Goal: Task Accomplishment & Management: Manage account settings

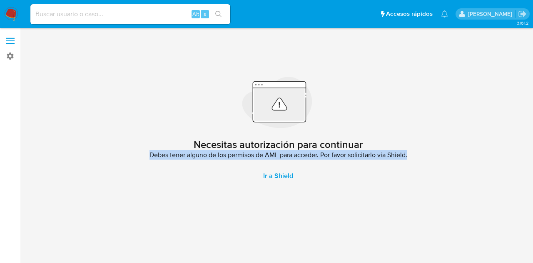
drag, startPoint x: 129, startPoint y: 153, endPoint x: 432, endPoint y: 154, distance: 302.6
click at [430, 154] on div "Necesitas autorización para continuar Debes tener alguno de los permisos de AML…" at bounding box center [278, 130] width 496 height 194
click at [487, 169] on div "Necesitas autorización para continuar Debes tener alguno de los permisos de AML…" at bounding box center [278, 130] width 496 height 194
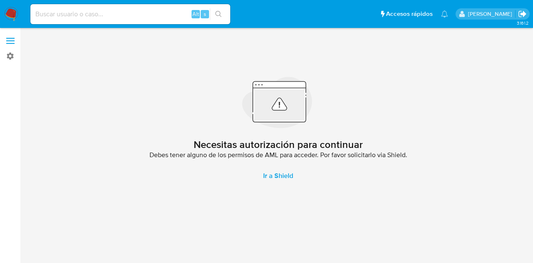
click at [525, 13] on icon "Salir" at bounding box center [521, 14] width 7 height 6
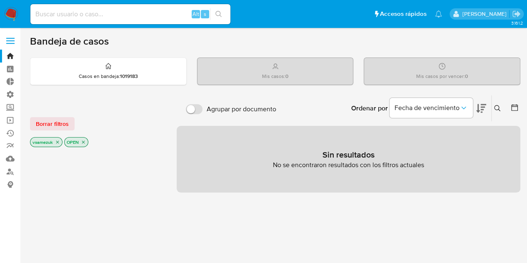
click at [205, 112] on label "Agrupar por documento" at bounding box center [230, 109] width 99 height 18
click at [202, 112] on input "Agrupar por documento" at bounding box center [194, 109] width 17 height 10
click at [196, 110] on input "Agrupar por documento" at bounding box center [194, 109] width 17 height 10
checkbox input "false"
click at [124, 16] on input at bounding box center [130, 14] width 200 height 11
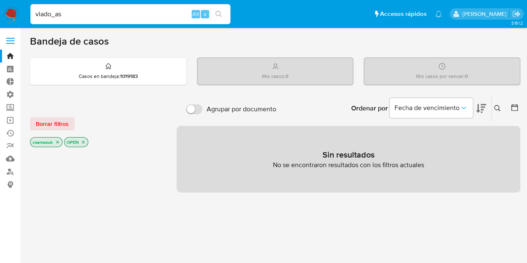
type input "vlado_as"
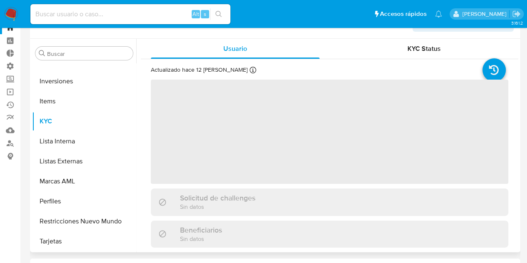
scroll to position [42, 0]
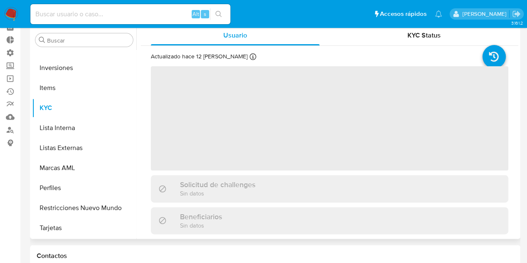
select select "10"
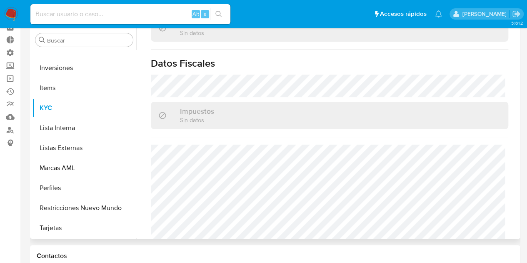
scroll to position [472, 0]
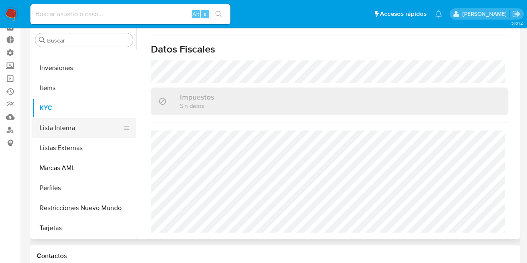
click at [58, 124] on button "Lista Interna" at bounding box center [80, 128] width 97 height 20
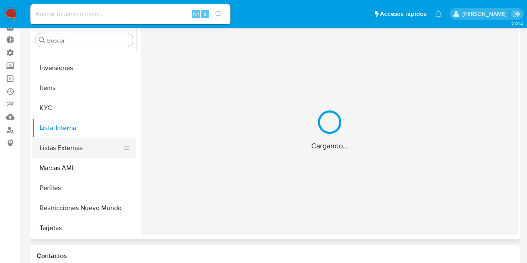
scroll to position [0, 0]
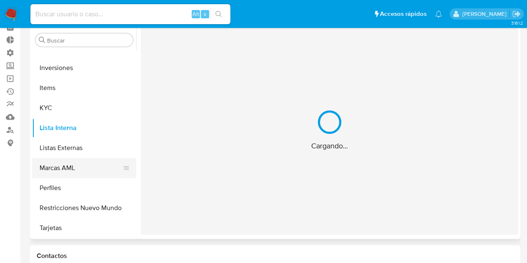
click at [88, 171] on button "Marcas AML" at bounding box center [80, 168] width 97 height 20
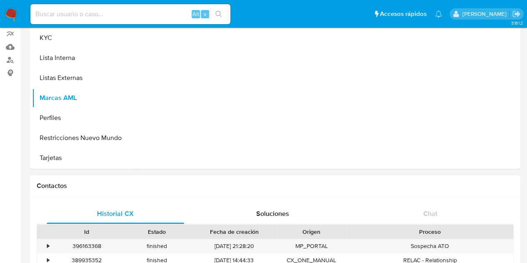
click at [77, 175] on div "Contactos" at bounding box center [275, 186] width 490 height 22
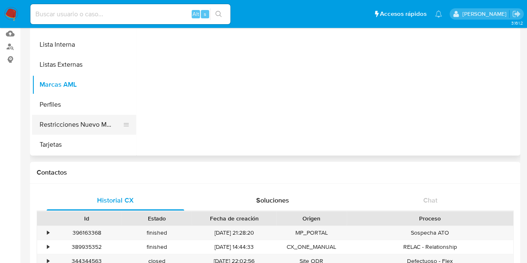
click at [98, 129] on button "Restricciones Nuevo Mundo" at bounding box center [80, 124] width 97 height 20
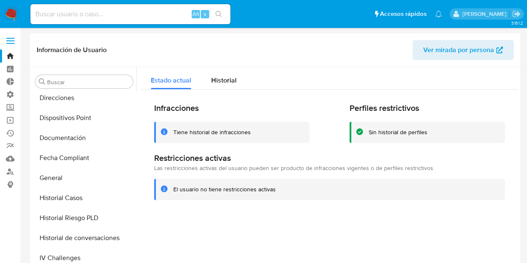
scroll to position [265, 0]
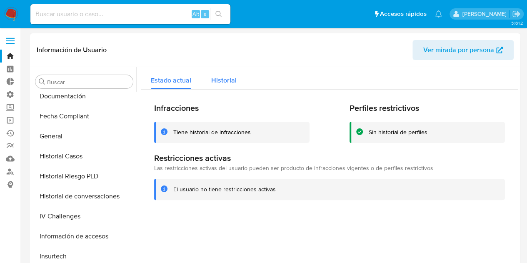
drag, startPoint x: 226, startPoint y: 81, endPoint x: 222, endPoint y: 84, distance: 4.4
click at [226, 81] on span "Historial" at bounding box center [223, 80] width 25 height 10
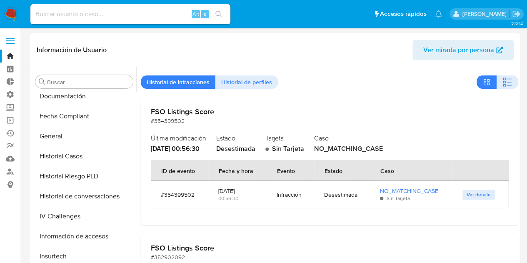
scroll to position [42, 0]
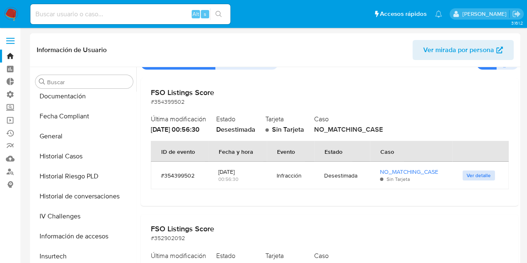
click at [480, 174] on span "Ver detalle" at bounding box center [478, 175] width 24 height 8
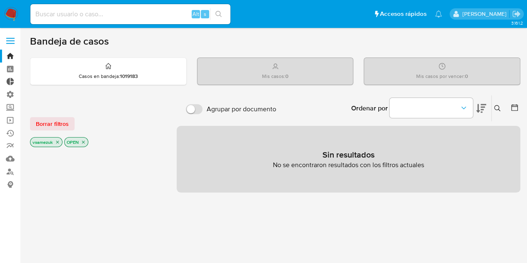
click at [6, 83] on link "Tablero Externo" at bounding box center [49, 81] width 99 height 13
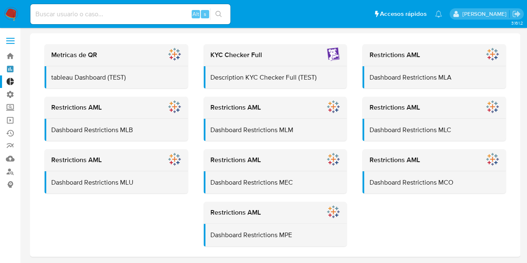
click at [8, 71] on link "Tablero" at bounding box center [49, 68] width 99 height 13
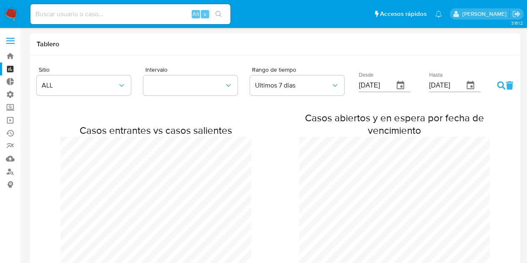
click at [6, 33] on label at bounding box center [10, 40] width 21 height 17
click at [0, 0] on input "checkbox" at bounding box center [0, 0] width 0 height 0
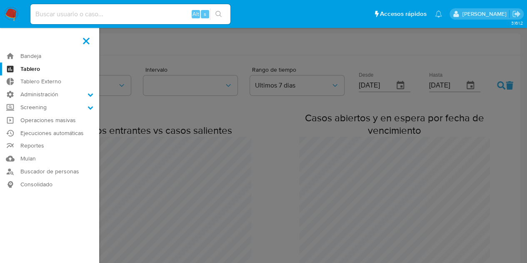
scroll to position [582, 526]
click at [92, 109] on icon at bounding box center [90, 107] width 6 height 6
click at [0, 0] on input "Screening" at bounding box center [0, 0] width 0 height 0
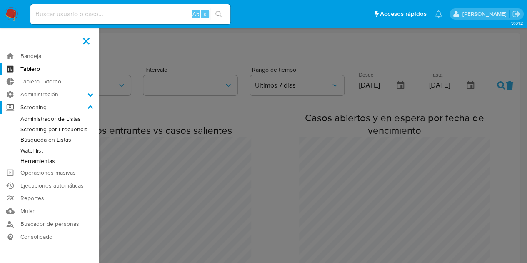
click at [92, 109] on icon at bounding box center [90, 107] width 6 height 6
click at [0, 0] on input "Screening" at bounding box center [0, 0] width 0 height 0
click at [296, 161] on label at bounding box center [263, 131] width 527 height 263
click at [0, 0] on input "checkbox" at bounding box center [0, 0] width 0 height 0
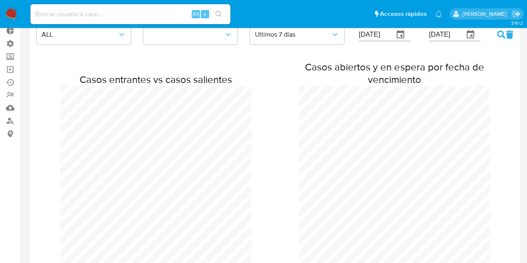
scroll to position [0, 0]
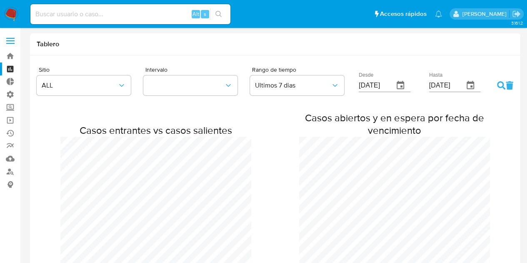
click at [14, 40] on span at bounding box center [10, 40] width 8 height 1
click at [0, 0] on input "checkbox" at bounding box center [0, 0] width 0 height 0
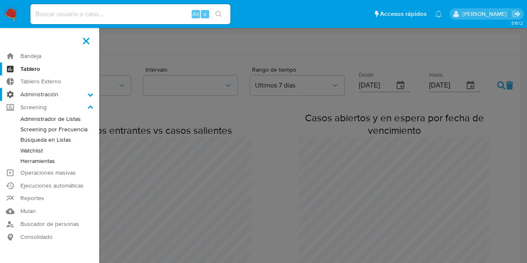
click at [61, 93] on label "Administración" at bounding box center [49, 94] width 99 height 13
click at [0, 0] on input "Administración" at bounding box center [0, 0] width 0 height 0
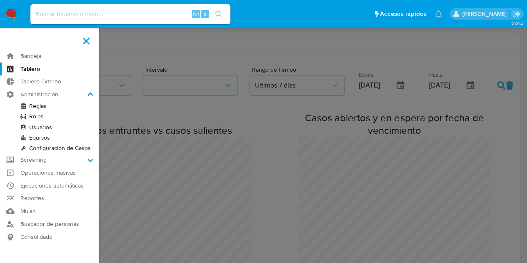
click at [57, 109] on link "Reglas" at bounding box center [49, 106] width 99 height 10
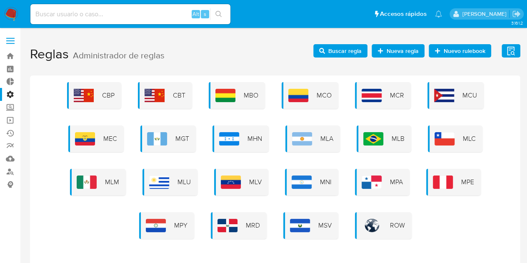
click at [283, 132] on div "CBP CBT MBO MCO MCR MCU MEC MGT MHN MLA MLB MLC MLM MLU MLV MNI MPA MPE MPY MRD…" at bounding box center [275, 160] width 477 height 157
click at [290, 132] on div "MLA" at bounding box center [312, 138] width 55 height 27
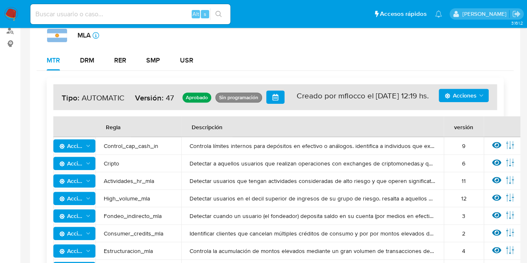
scroll to position [167, 0]
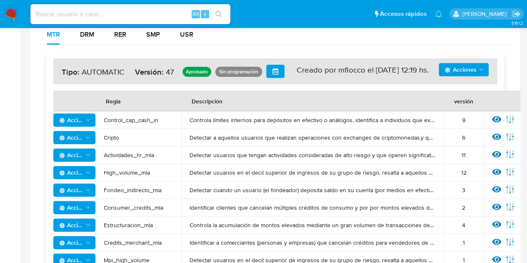
drag, startPoint x: 80, startPoint y: 70, endPoint x: 202, endPoint y: 72, distance: 122.8
click at [198, 72] on div "Acciones Sin ejecuciones realizadas Creado por mflocco el [DATE] 12:19 hs. Tipo…" at bounding box center [274, 71] width 443 height 26
click at [216, 71] on h4 "Acciones Sin ejecuciones realizadas Creado por mflocco el [DATE] 12:19 hs. Tipo…" at bounding box center [275, 71] width 427 height 13
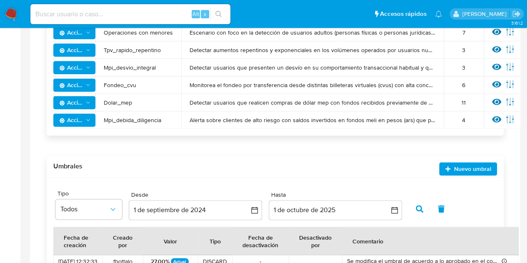
scroll to position [599, 0]
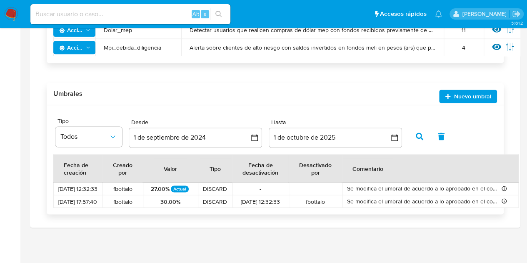
drag, startPoint x: 90, startPoint y: 190, endPoint x: 179, endPoint y: 211, distance: 91.6
click at [179, 201] on tbody "[DATE] 12:32:33 fbottalo 27.00% Actual DISCARD - Se modifica el umbral de acuer…" at bounding box center [285, 194] width 465 height 25
click at [179, 211] on div "Site Tipo Todos Desde [DATE] [DATE] Hasta [DATE] [DATE] Resultados 10 Fecha de …" at bounding box center [275, 159] width 457 height 109
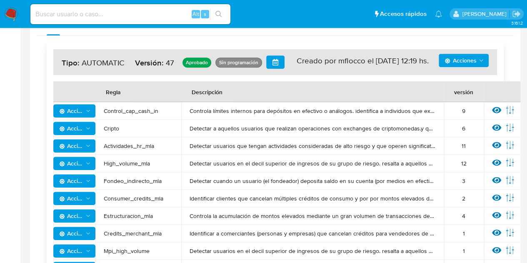
scroll to position [141, 0]
